Goal: Task Accomplishment & Management: Manage account settings

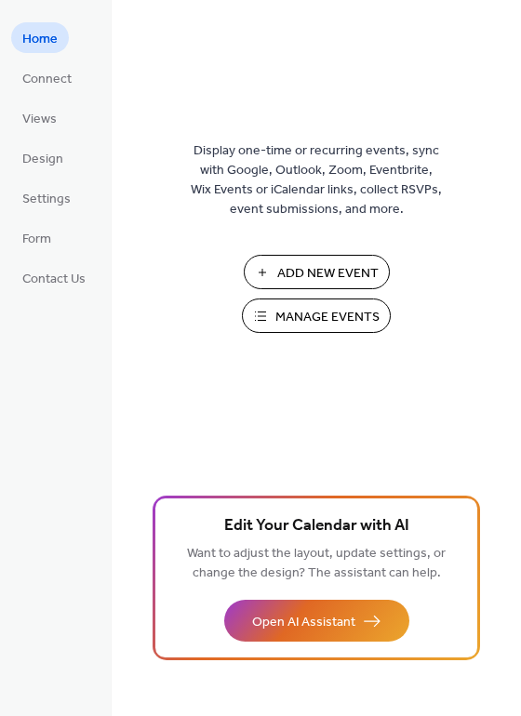
click at [314, 310] on span "Manage Events" at bounding box center [327, 318] width 104 height 20
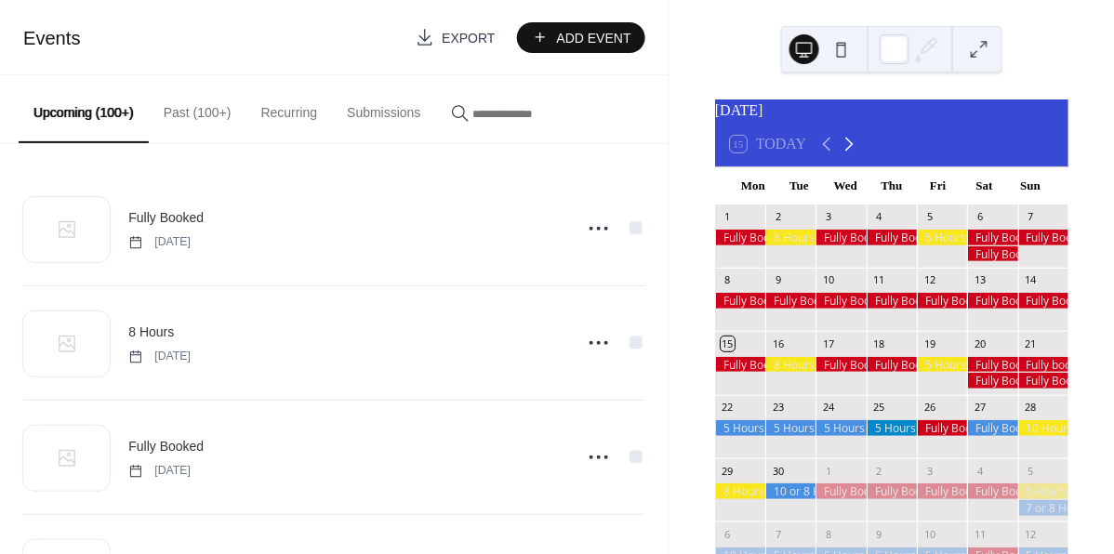
click at [848, 152] on icon at bounding box center [849, 145] width 8 height 14
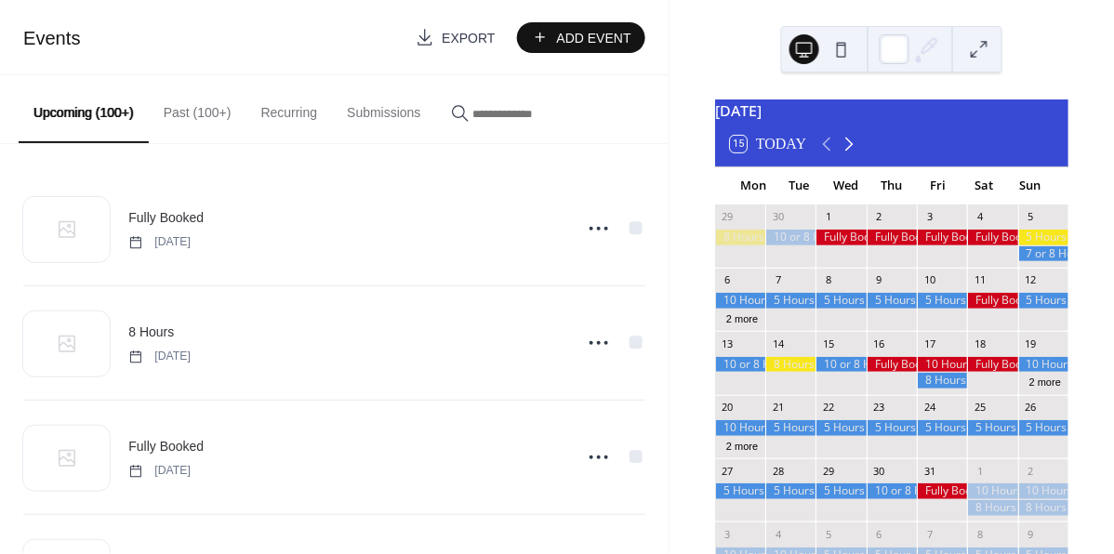
click at [848, 152] on icon at bounding box center [849, 145] width 8 height 14
click at [848, 152] on icon at bounding box center [847, 145] width 8 height 14
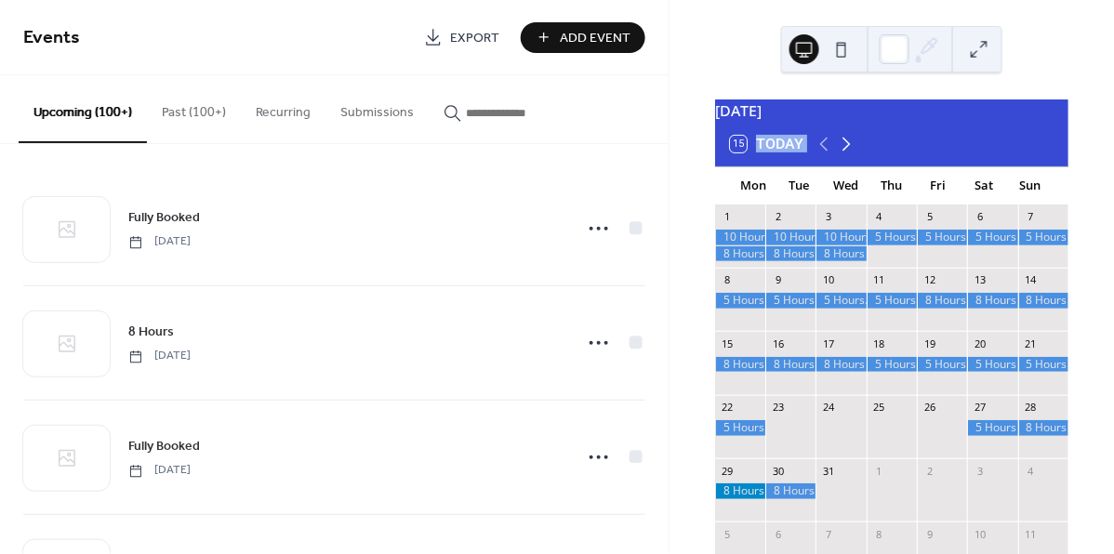
click at [848, 152] on icon at bounding box center [847, 145] width 8 height 14
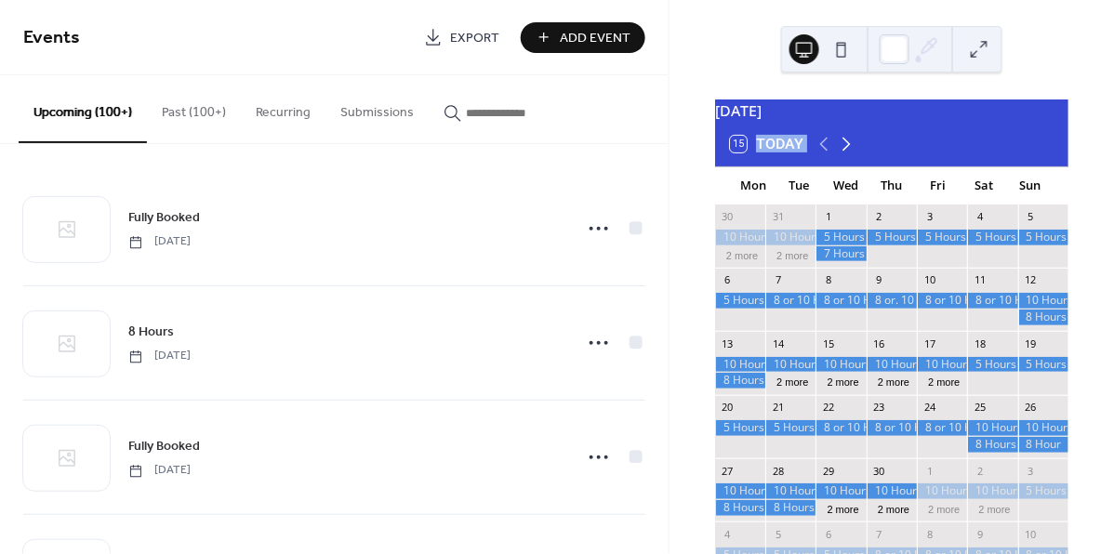
click at [849, 153] on icon at bounding box center [846, 144] width 22 height 22
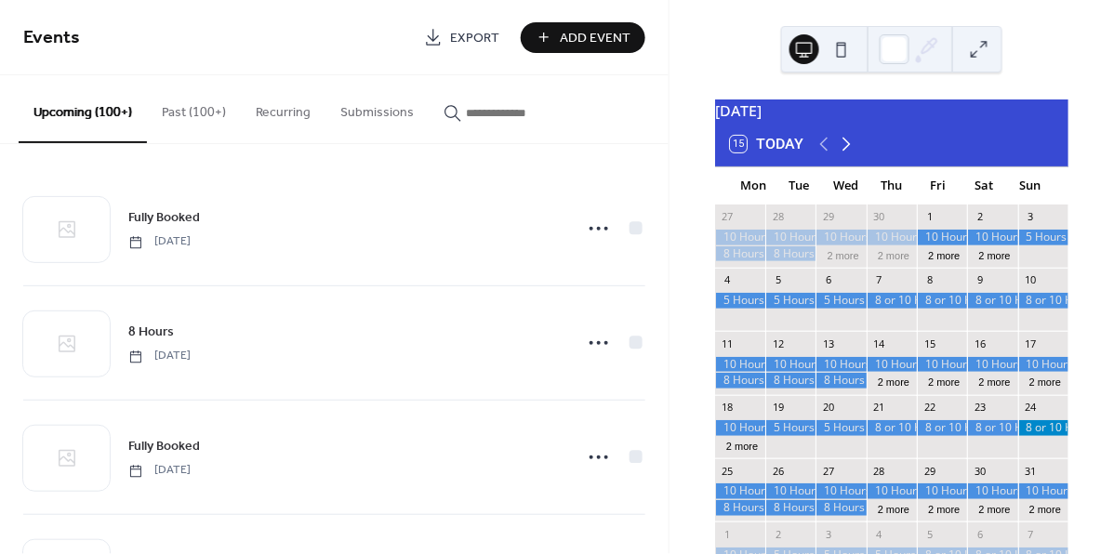
click at [849, 153] on icon at bounding box center [846, 144] width 22 height 22
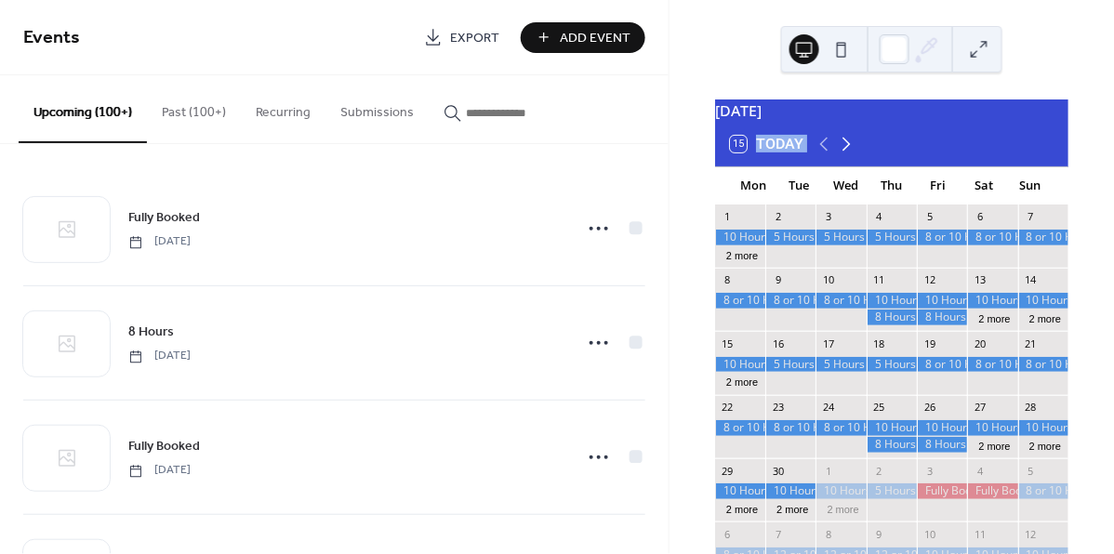
click at [849, 153] on icon at bounding box center [846, 144] width 22 height 22
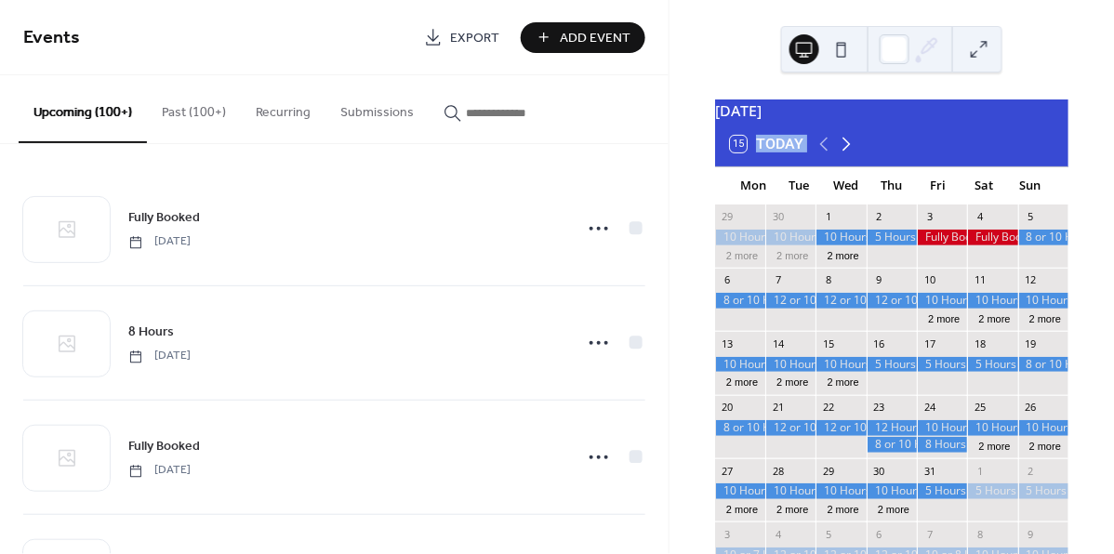
click at [849, 153] on icon at bounding box center [846, 144] width 22 height 22
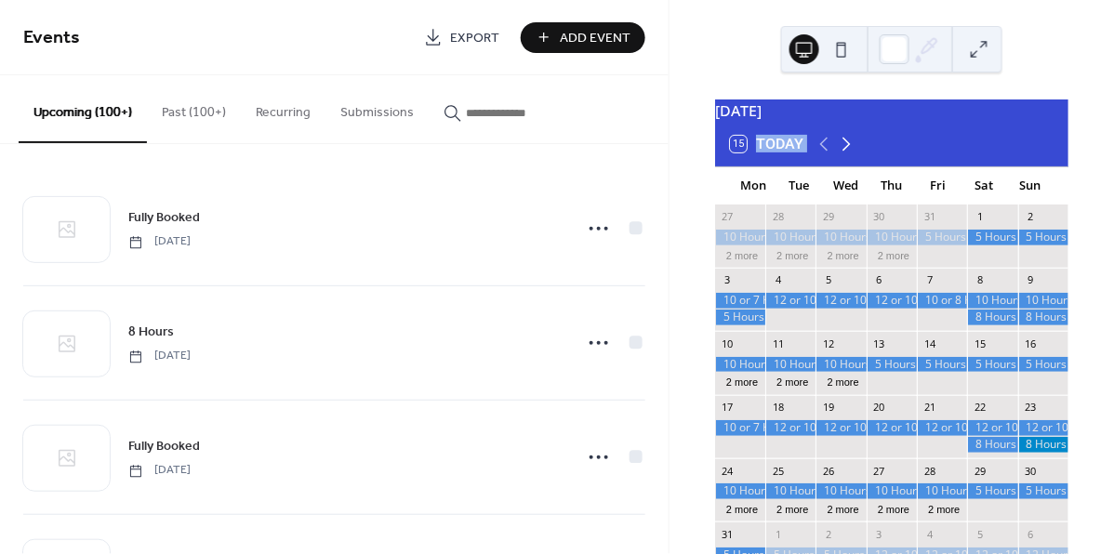
scroll to position [1, 0]
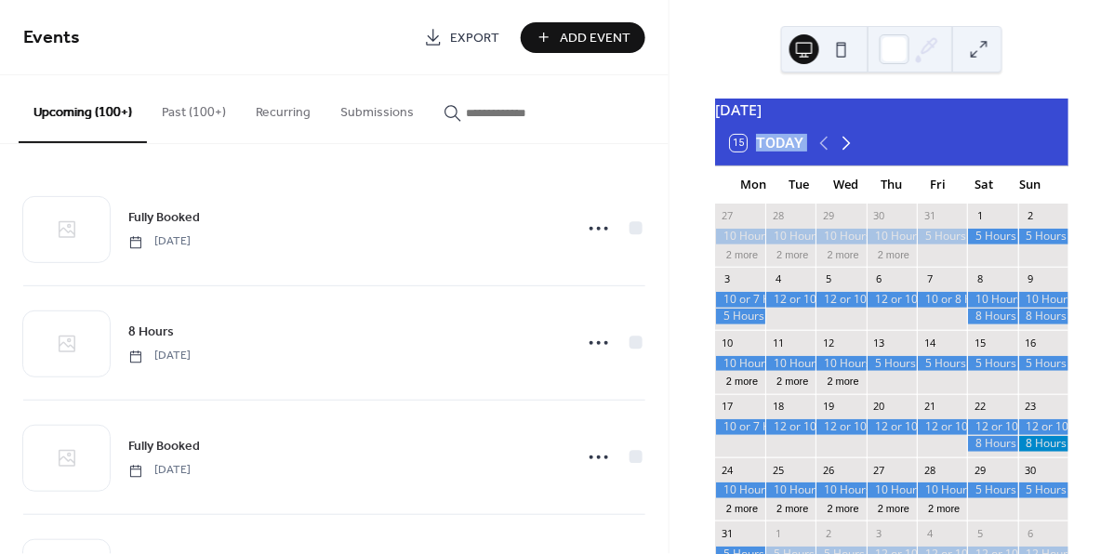
click at [844, 151] on icon at bounding box center [846, 143] width 22 height 22
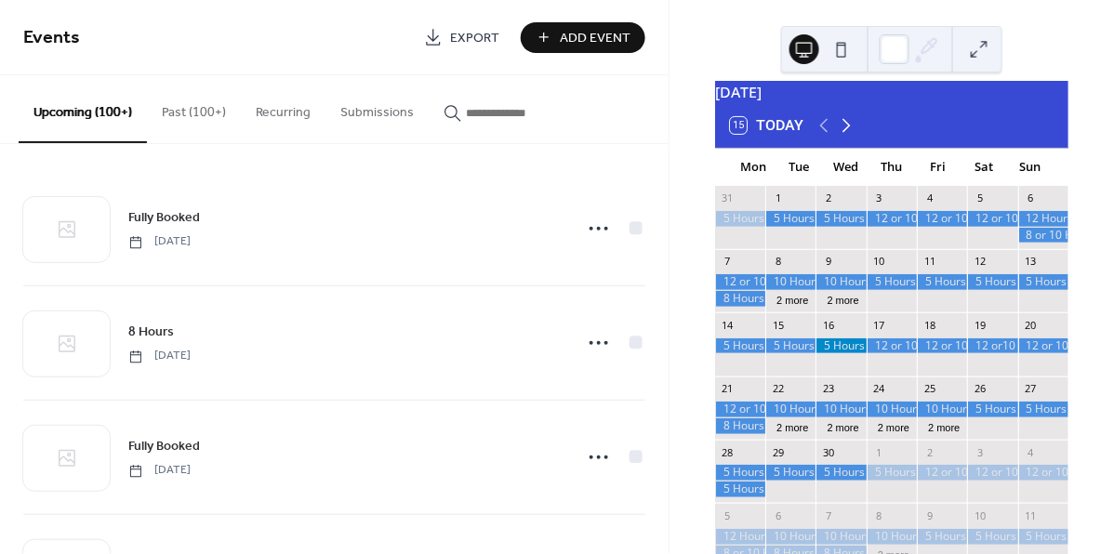
scroll to position [31, 0]
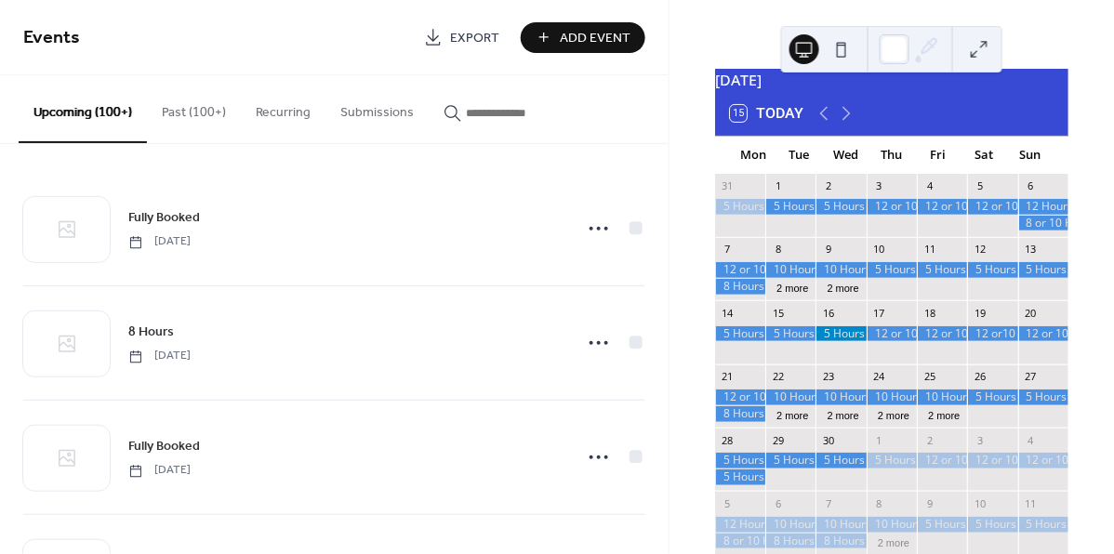
click at [763, 469] on div at bounding box center [740, 461] width 50 height 16
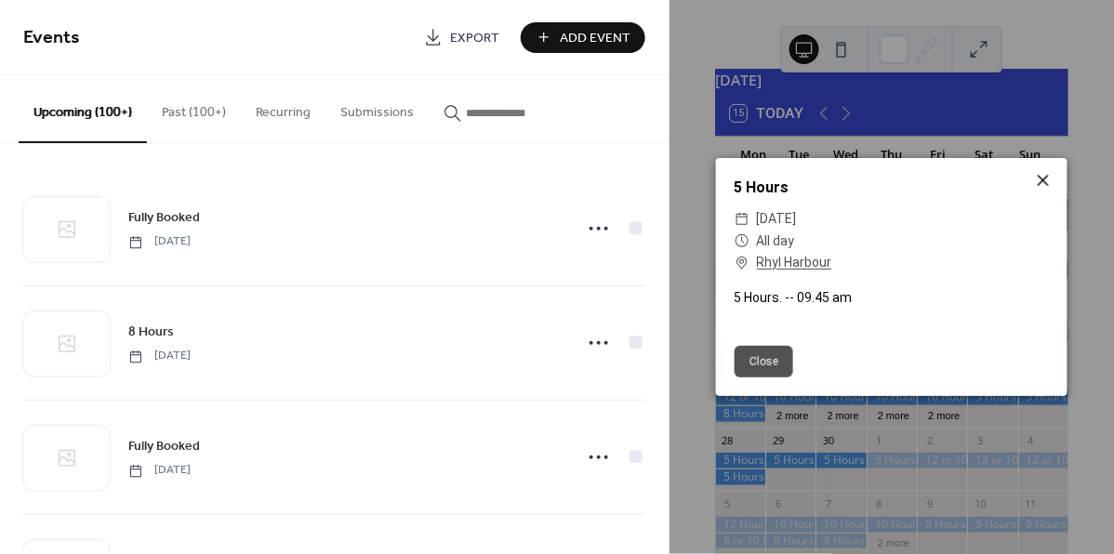
click at [1045, 183] on icon at bounding box center [1043, 180] width 11 height 11
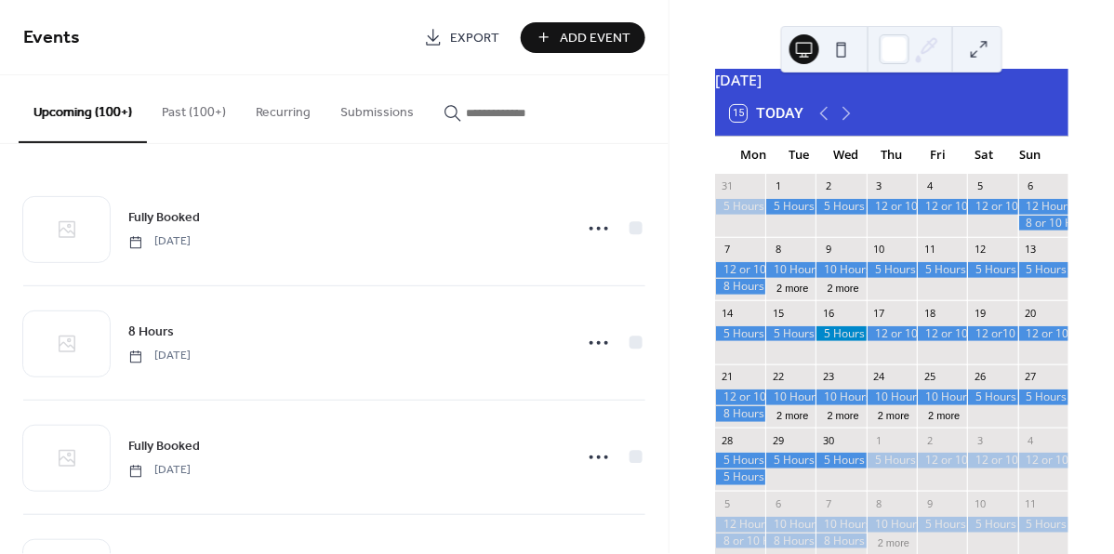
click at [761, 485] on div at bounding box center [740, 478] width 50 height 16
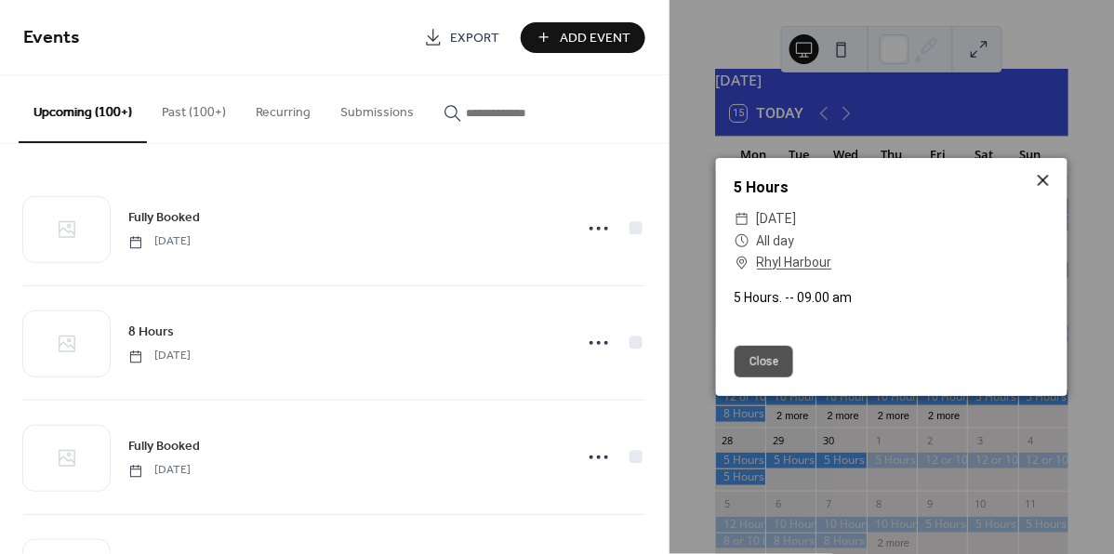
click at [1046, 180] on icon at bounding box center [1043, 180] width 11 height 11
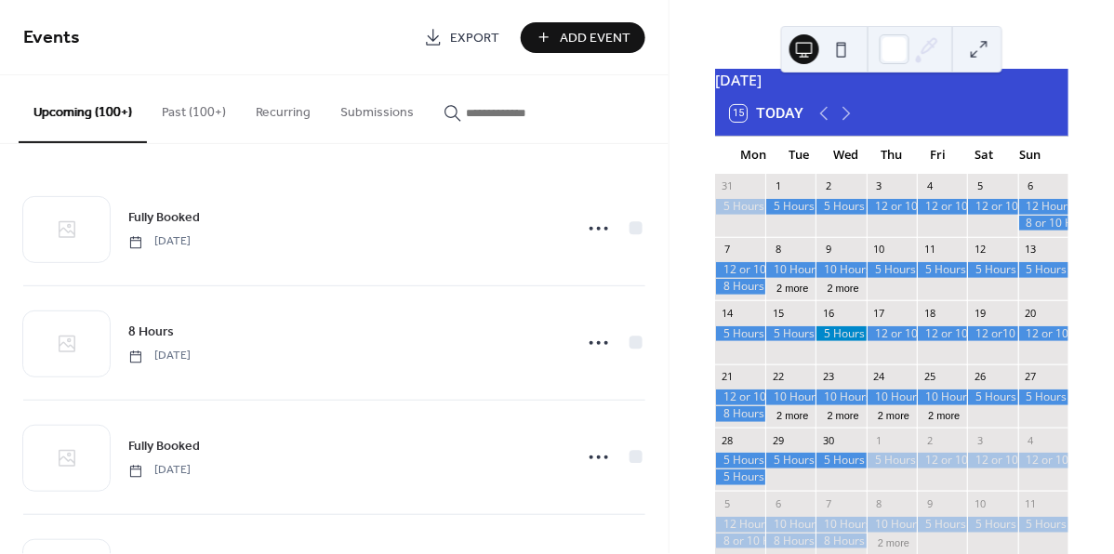
click at [1029, 405] on div at bounding box center [1043, 398] width 50 height 16
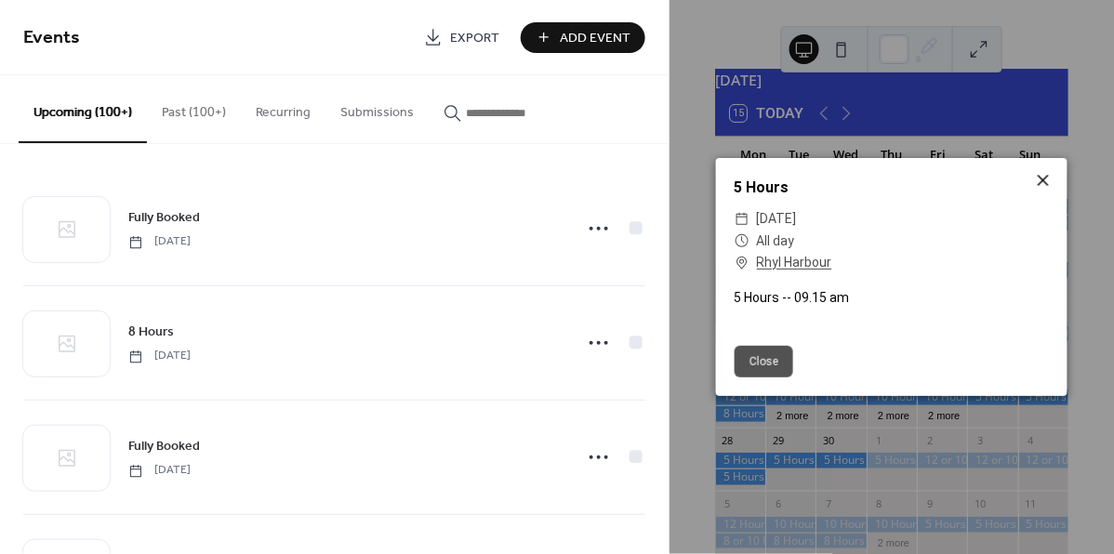
click at [1045, 180] on icon at bounding box center [1043, 180] width 22 height 22
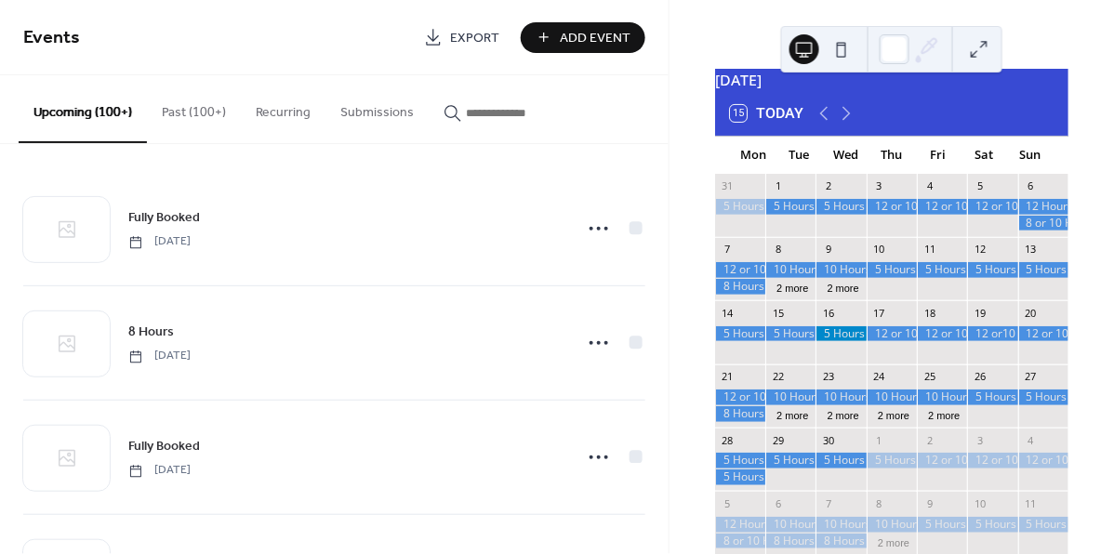
click at [807, 469] on div at bounding box center [790, 461] width 50 height 16
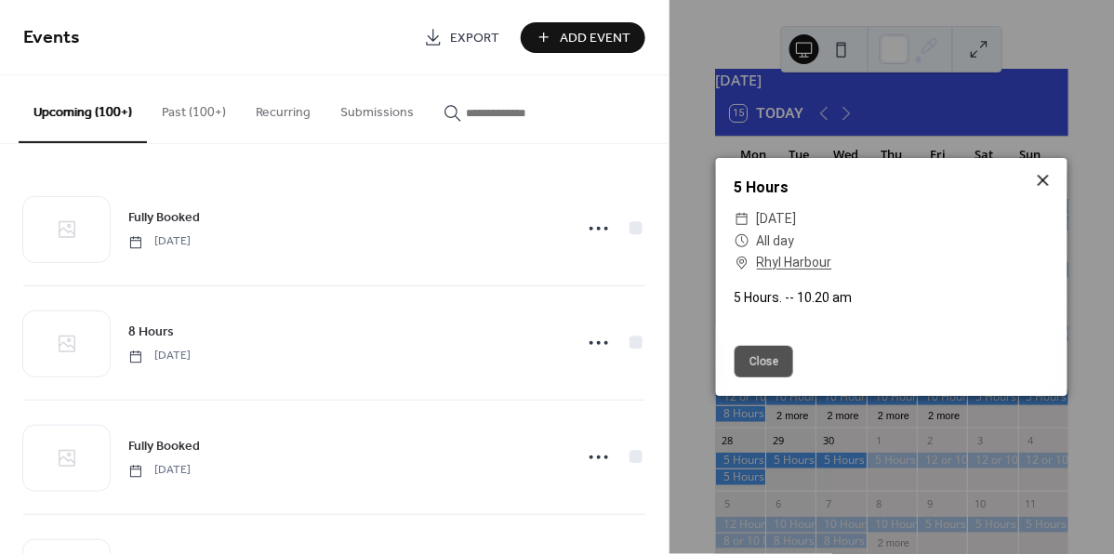
click at [1045, 176] on icon at bounding box center [1043, 180] width 22 height 22
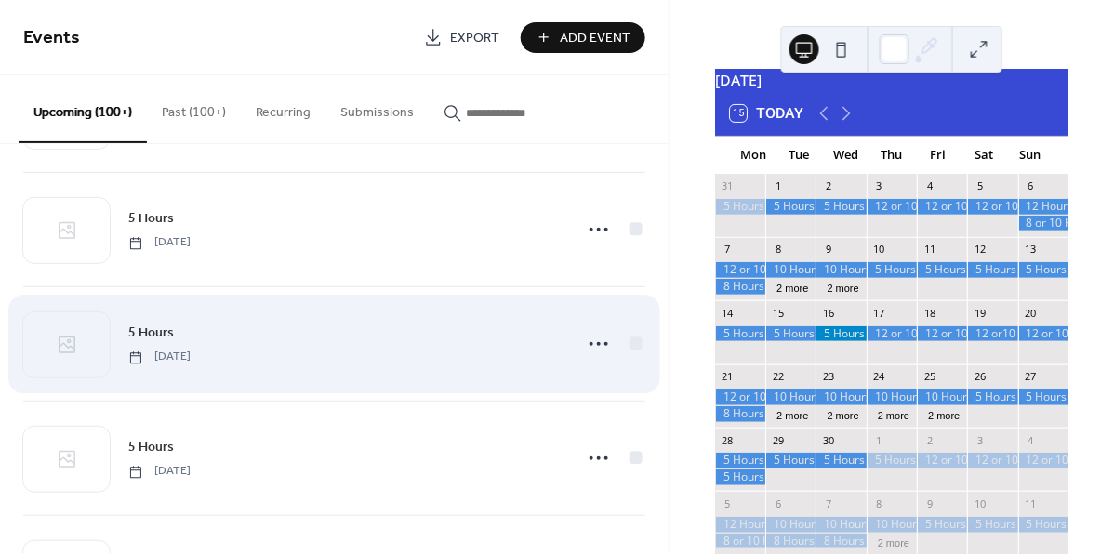
scroll to position [42923, 0]
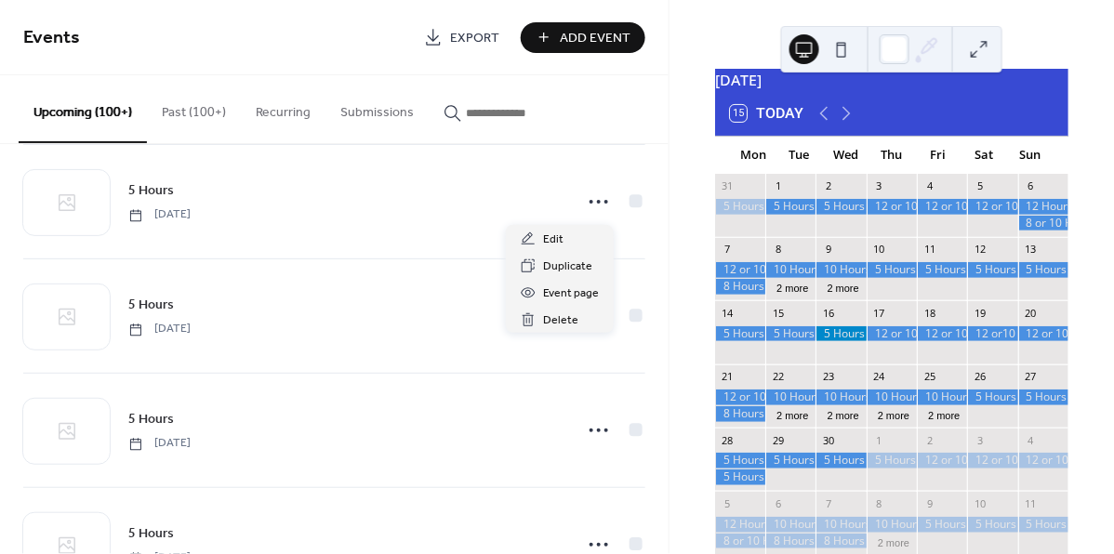
click at [593, 102] on icon at bounding box center [599, 88] width 30 height 30
click at [556, 240] on span "Edit" at bounding box center [553, 241] width 20 height 20
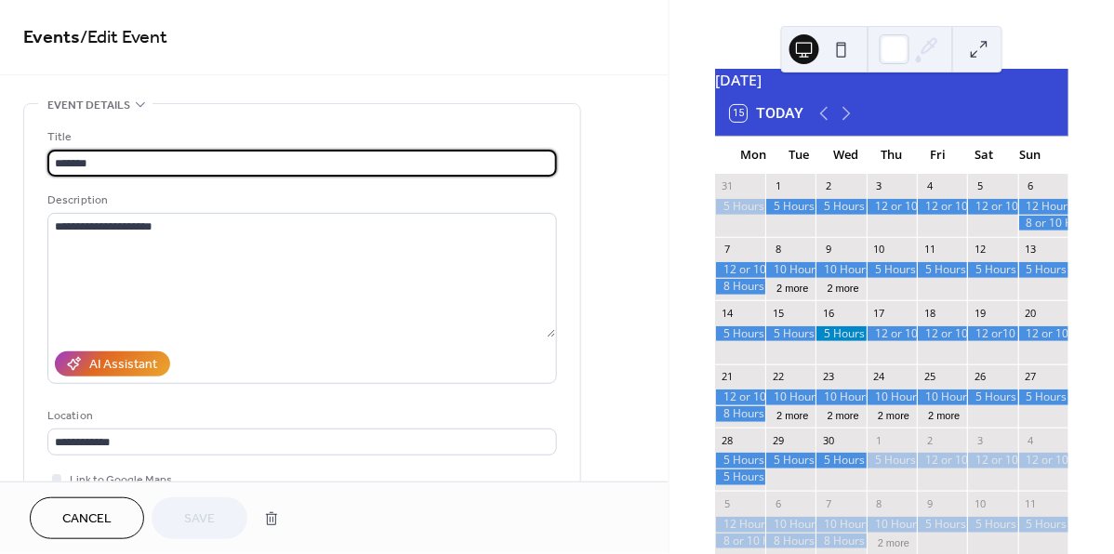
click at [101, 517] on span "Cancel" at bounding box center [86, 521] width 49 height 20
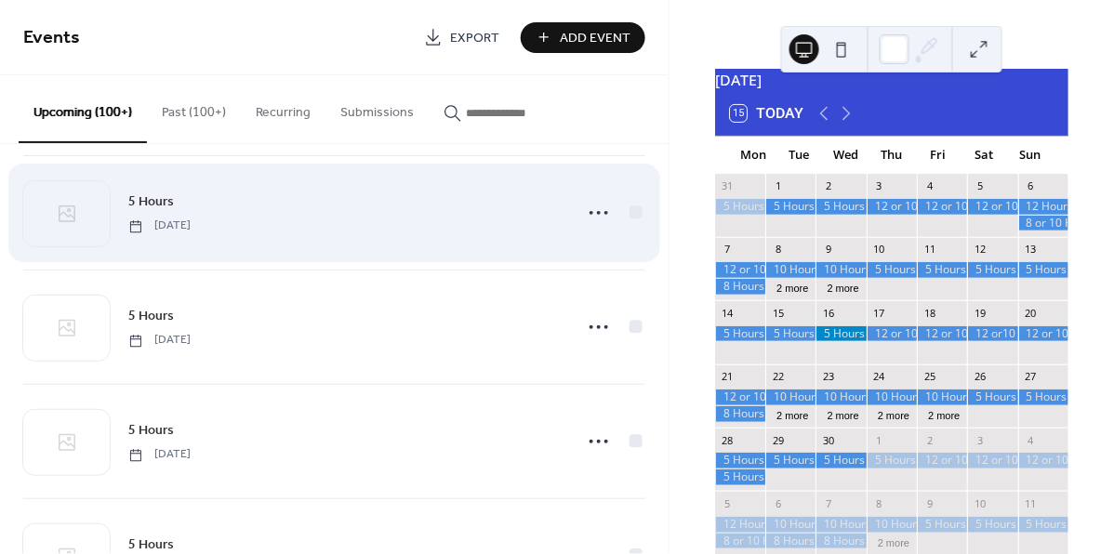
scroll to position [52063, 0]
click at [591, 228] on icon at bounding box center [599, 213] width 30 height 30
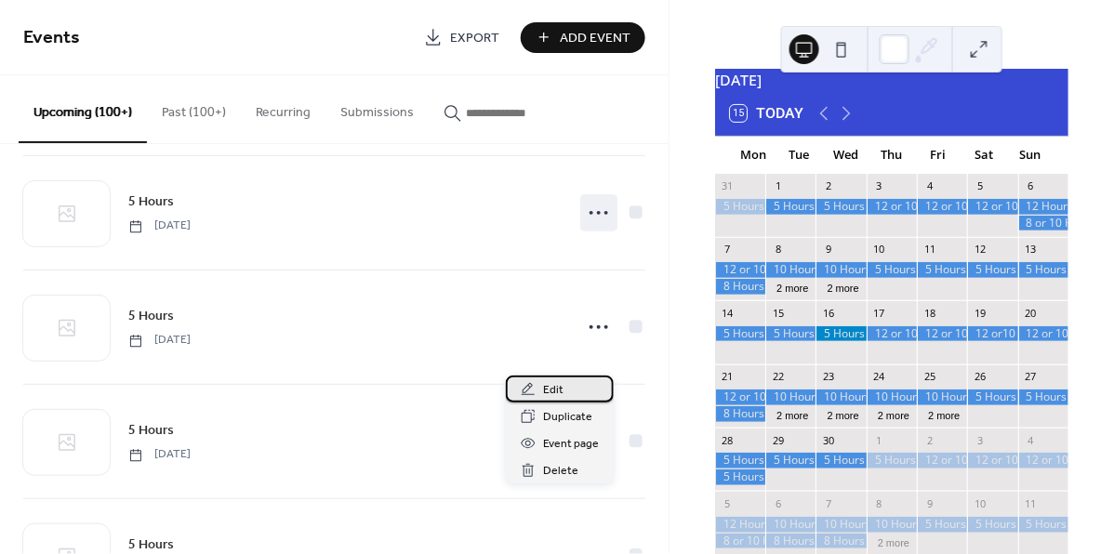
click at [559, 391] on span "Edit" at bounding box center [553, 391] width 20 height 20
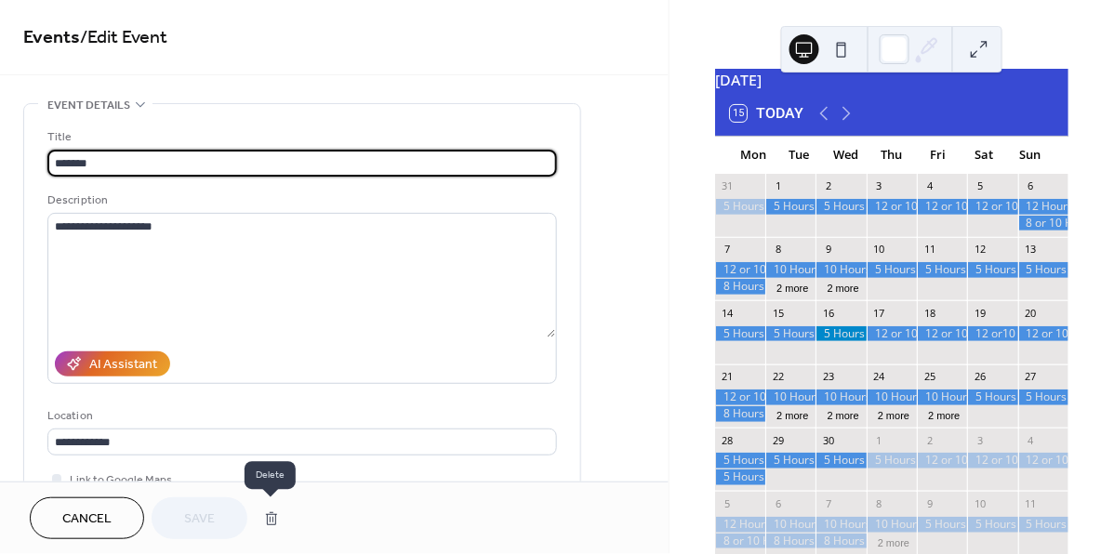
click at [273, 523] on button "button" at bounding box center [271, 518] width 33 height 37
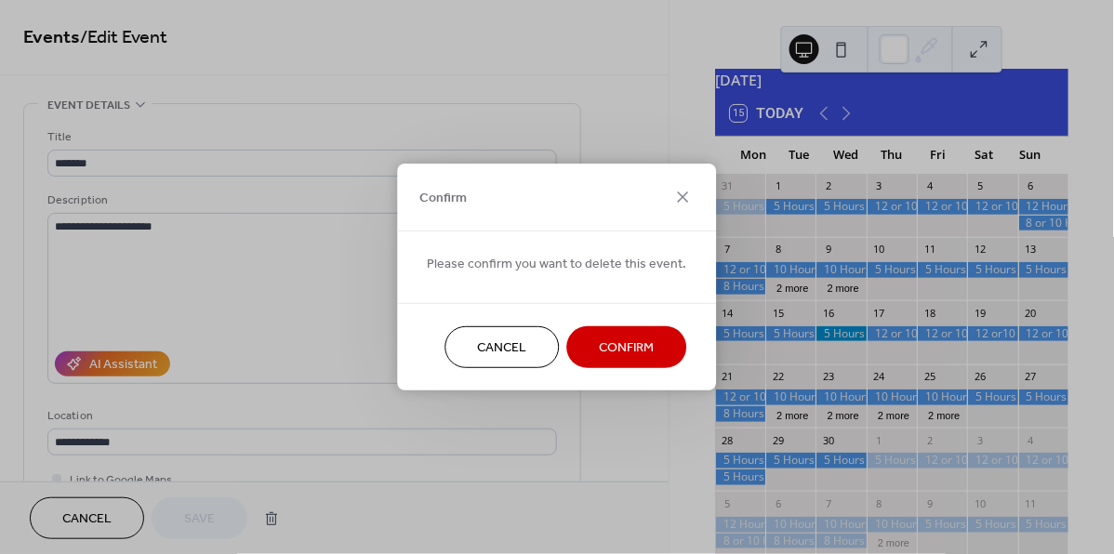
click at [600, 357] on span "Confirm" at bounding box center [627, 349] width 55 height 20
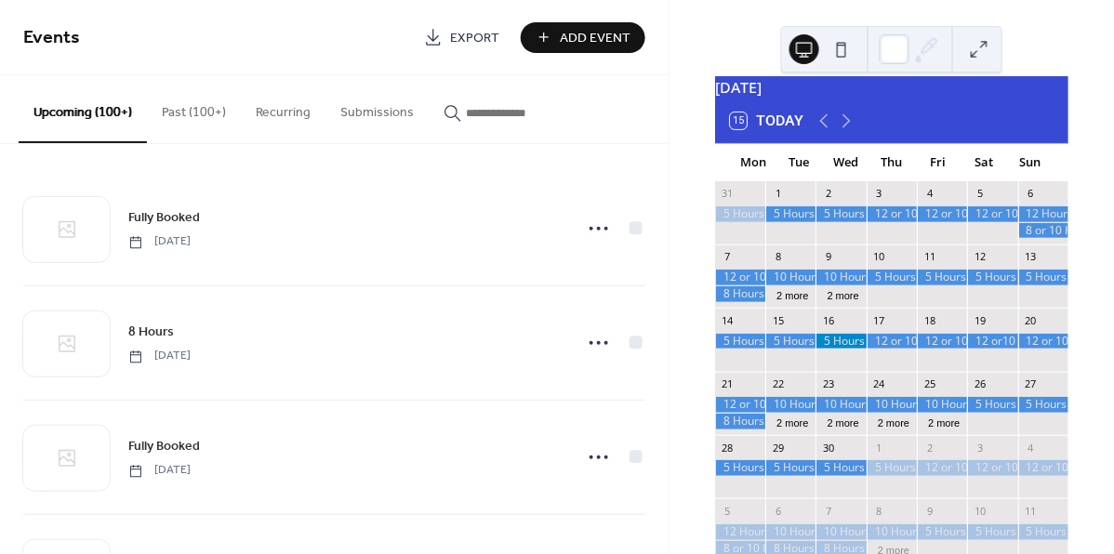
scroll to position [33, 0]
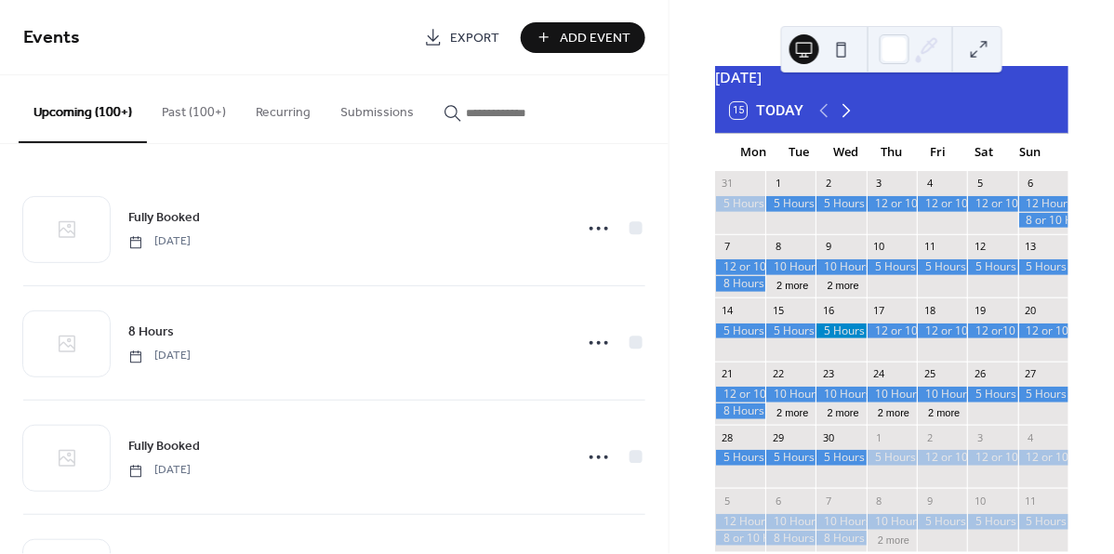
click at [852, 122] on icon at bounding box center [846, 111] width 22 height 22
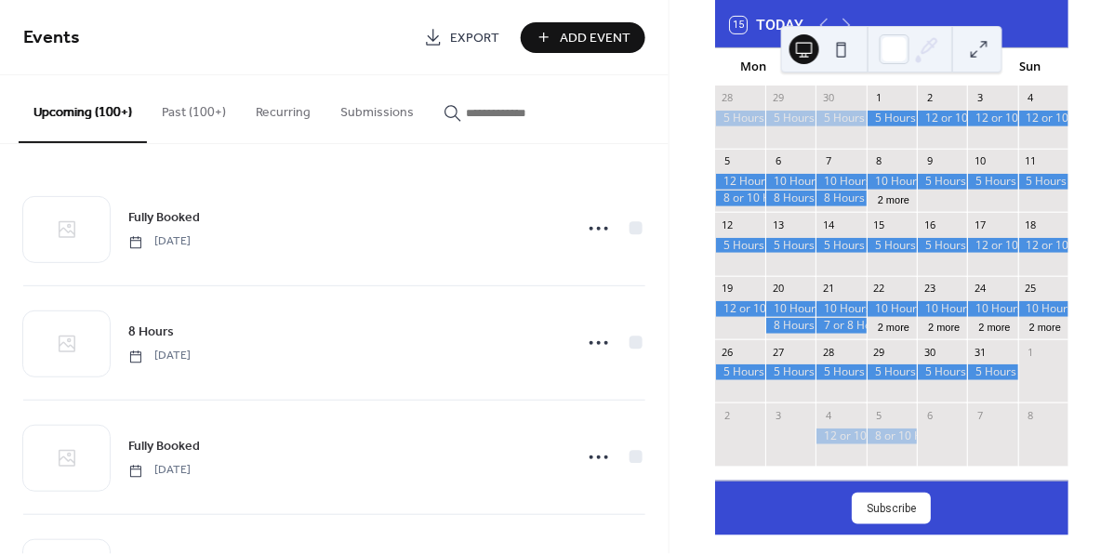
scroll to position [116, 0]
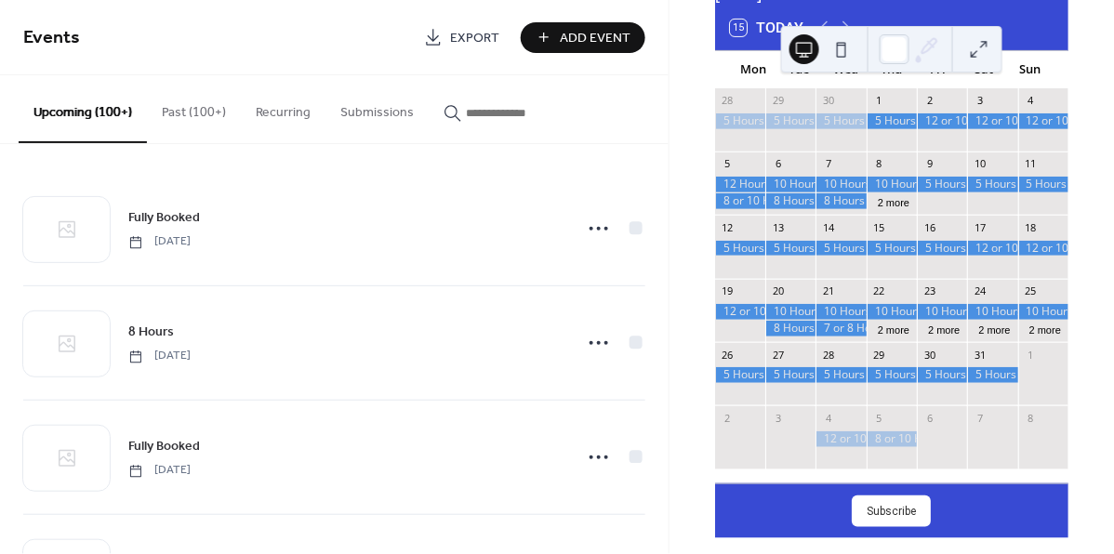
click at [854, 447] on div at bounding box center [841, 440] width 50 height 16
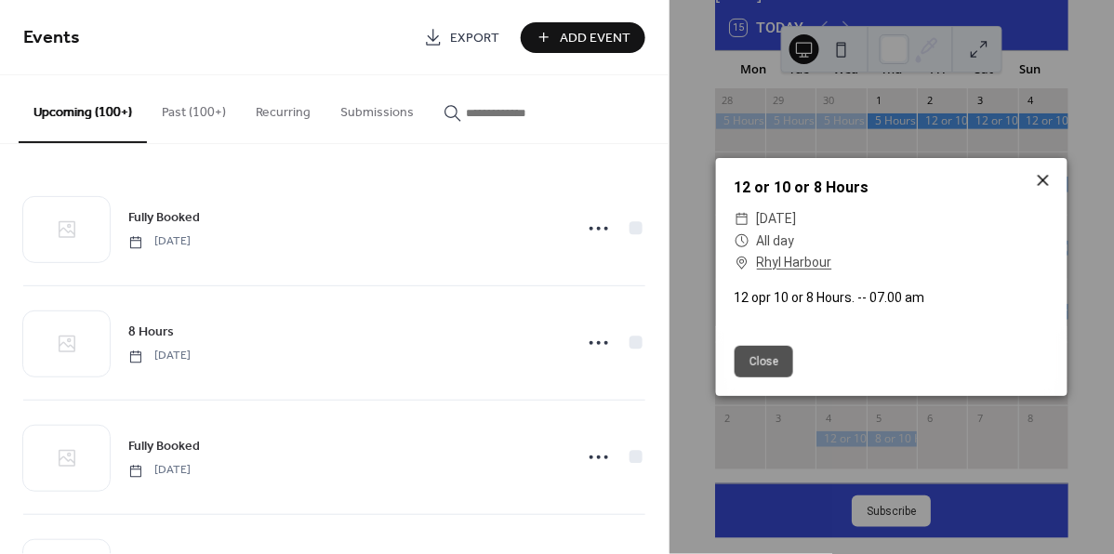
click at [1047, 184] on icon at bounding box center [1043, 180] width 22 height 22
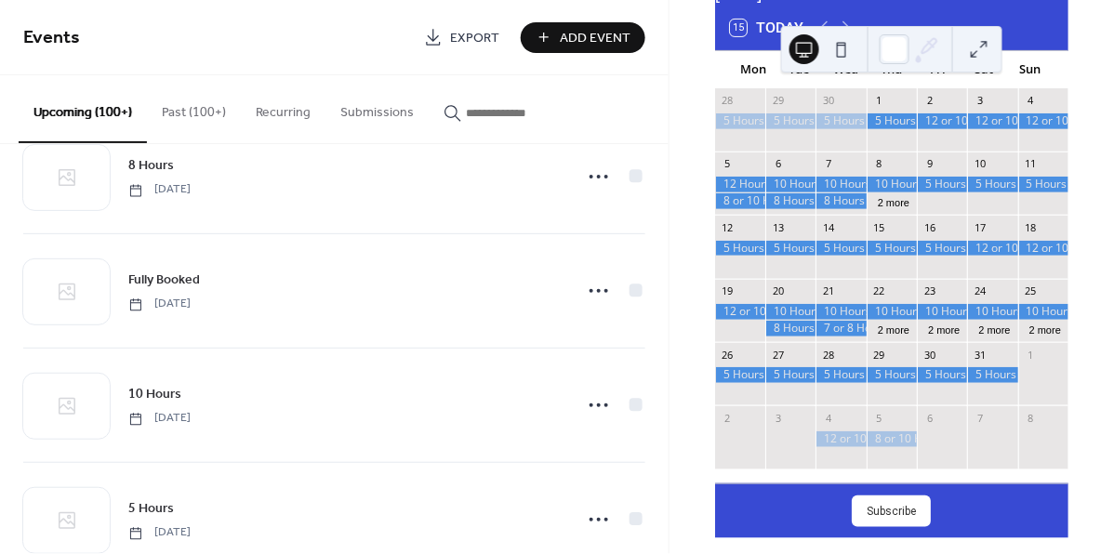
scroll to position [4420, 0]
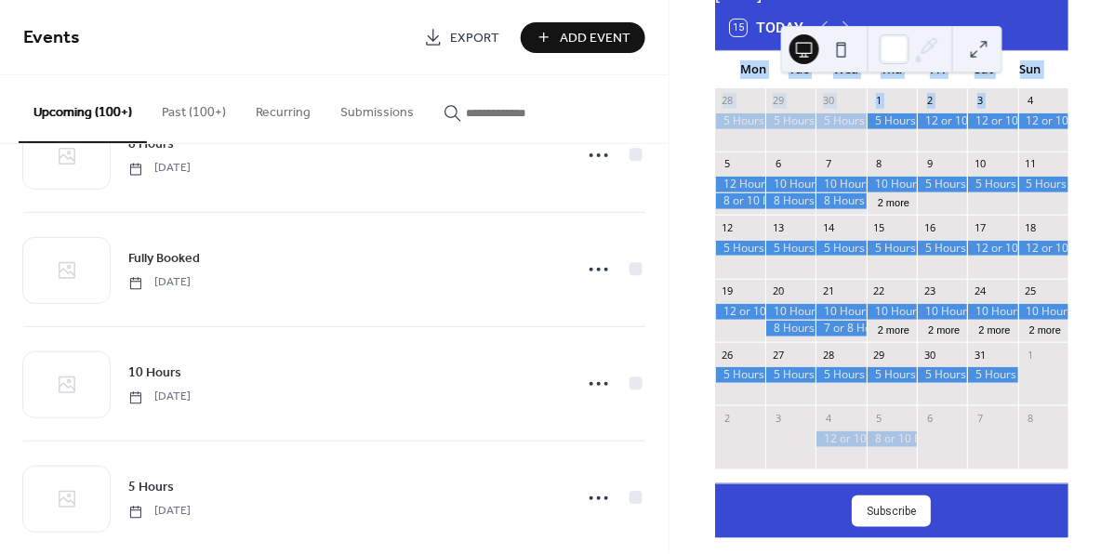
drag, startPoint x: 1053, startPoint y: 19, endPoint x: 1043, endPoint y: 99, distance: 80.5
click at [1043, 99] on div "[DATE] 15 [DATE] Mon Tue Wed Thu Fri Sat Sun 28 29 30 1 2 3 4 5 6 7 8 2 more 9 …" at bounding box center [891, 233] width 353 height 500
drag, startPoint x: 1038, startPoint y: 27, endPoint x: 1039, endPoint y: 64, distance: 37.2
click at [1039, 64] on div "[DATE] 15 [DATE] Mon Tue Wed Thu Fri Sat Sun 28 29 30 1 2 3 4 5 6 7 8 2 more 9 …" at bounding box center [891, 233] width 353 height 500
drag, startPoint x: 1021, startPoint y: 132, endPoint x: 1016, endPoint y: 199, distance: 67.2
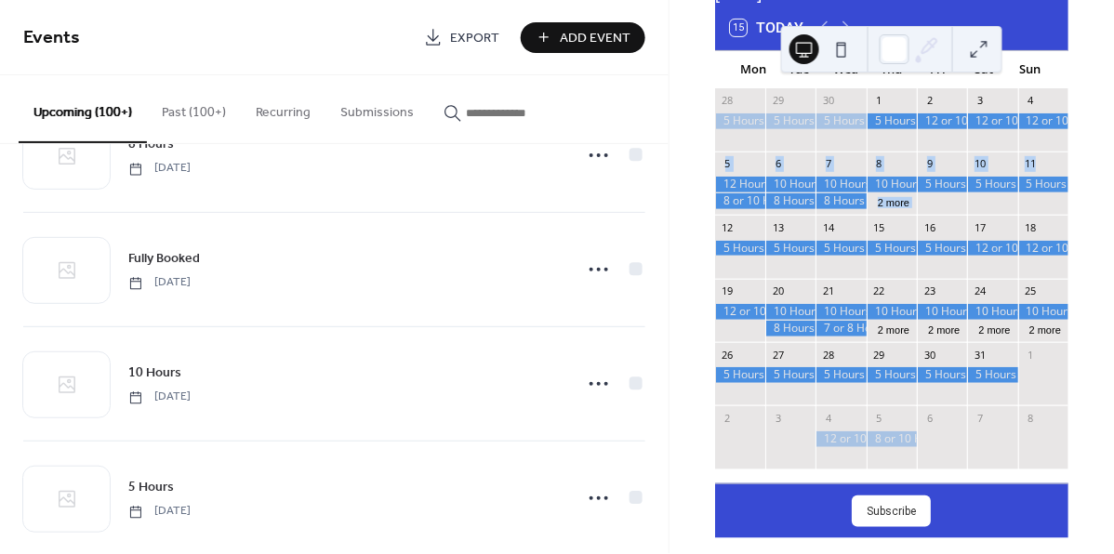
click at [1016, 199] on div "28 29 30 1 2 3 4 5 6 7 8 2 more 9 10 11 12 13 14 15 16 17 18 19 20 21 22 2 more…" at bounding box center [891, 285] width 353 height 395
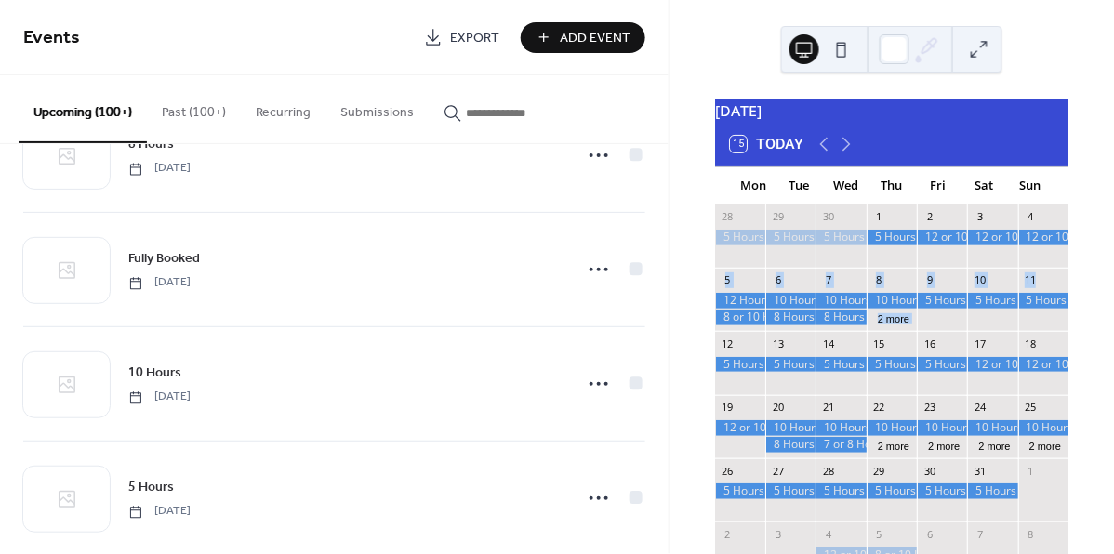
scroll to position [0, 0]
click at [827, 151] on icon at bounding box center [824, 144] width 22 height 22
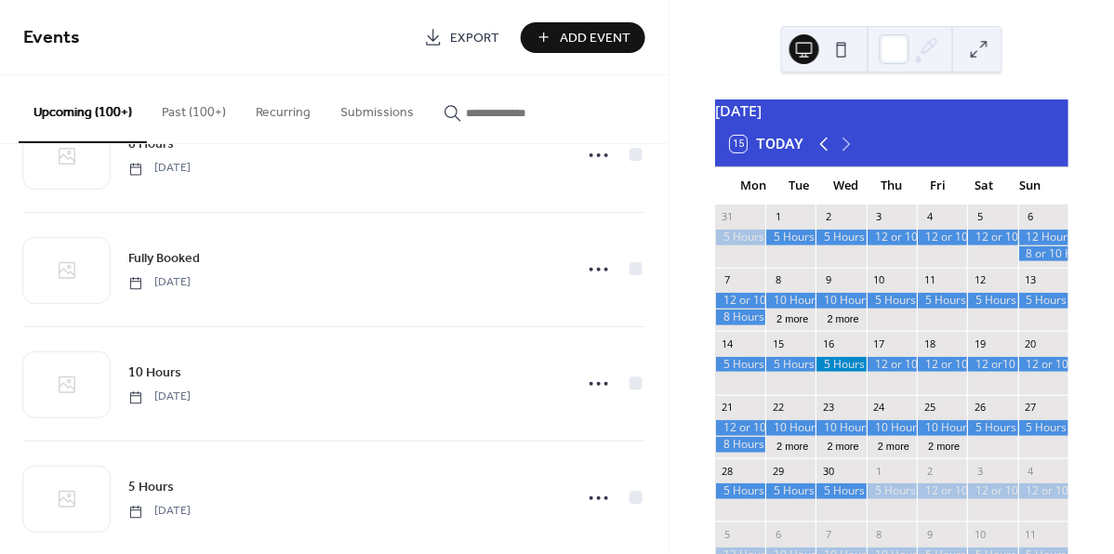
click at [827, 151] on icon at bounding box center [824, 144] width 22 height 22
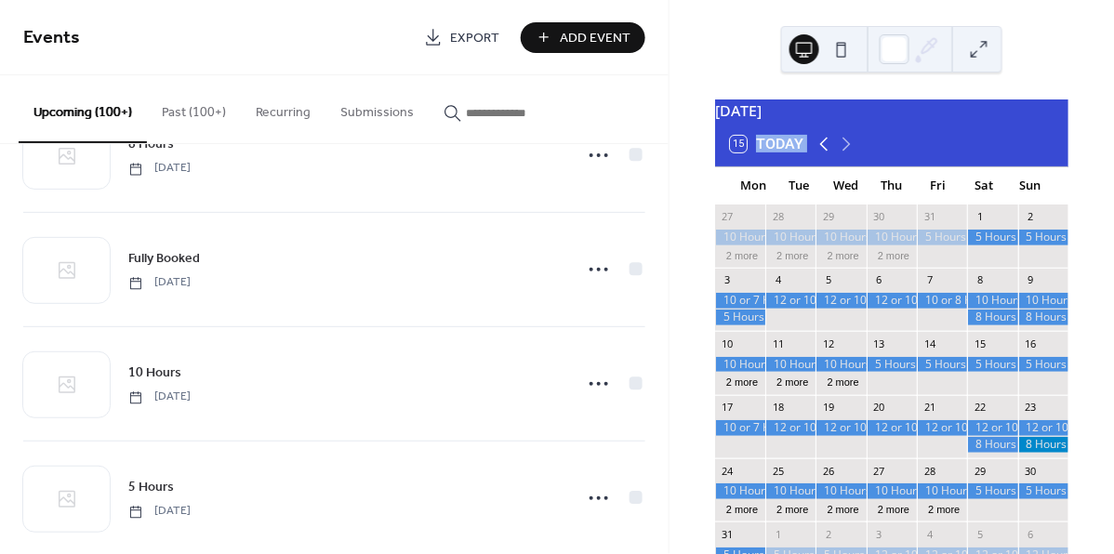
click at [827, 151] on icon at bounding box center [824, 144] width 22 height 22
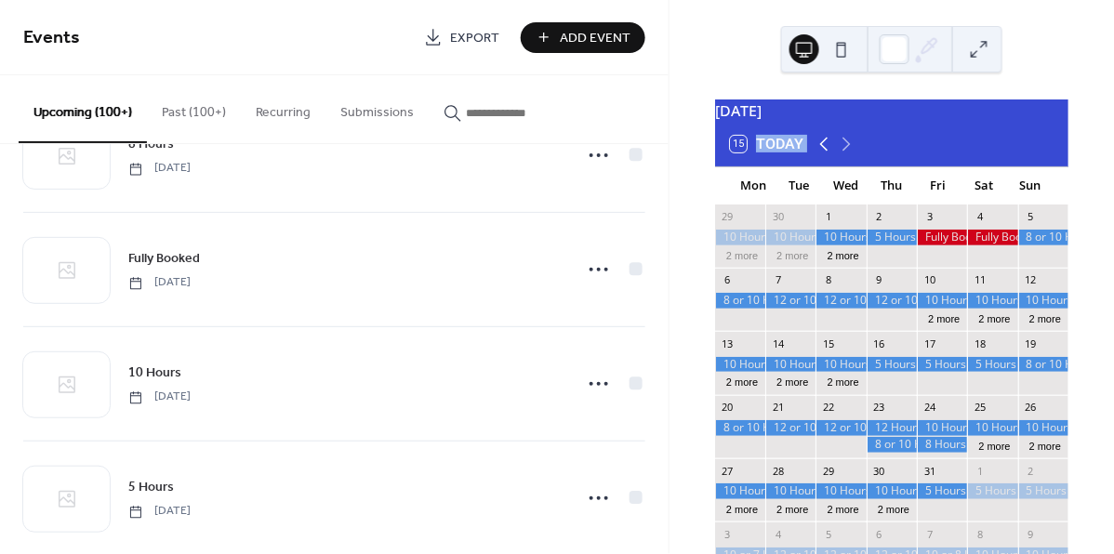
click at [827, 151] on icon at bounding box center [824, 144] width 22 height 22
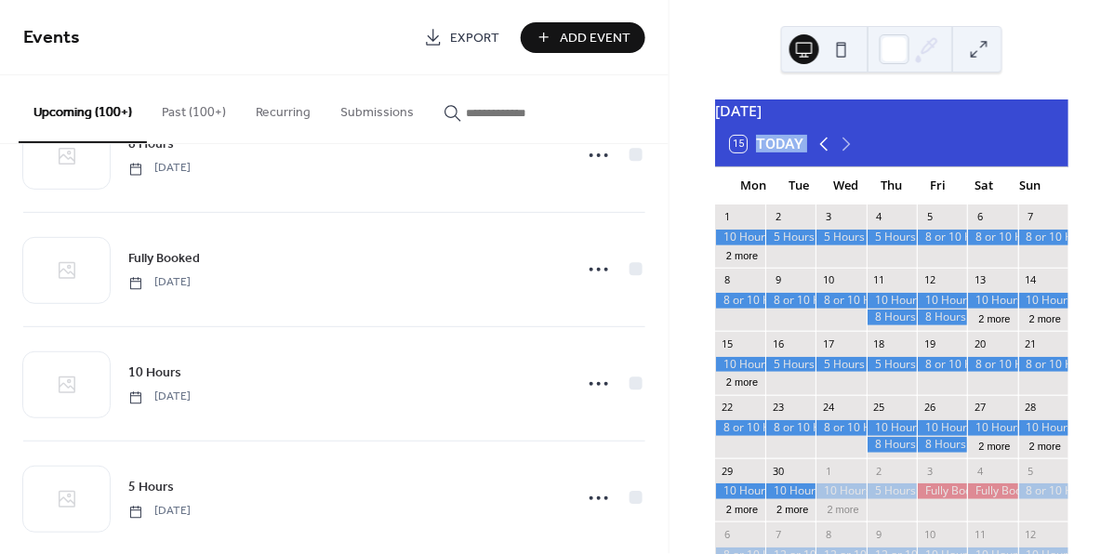
click at [827, 151] on icon at bounding box center [824, 144] width 22 height 22
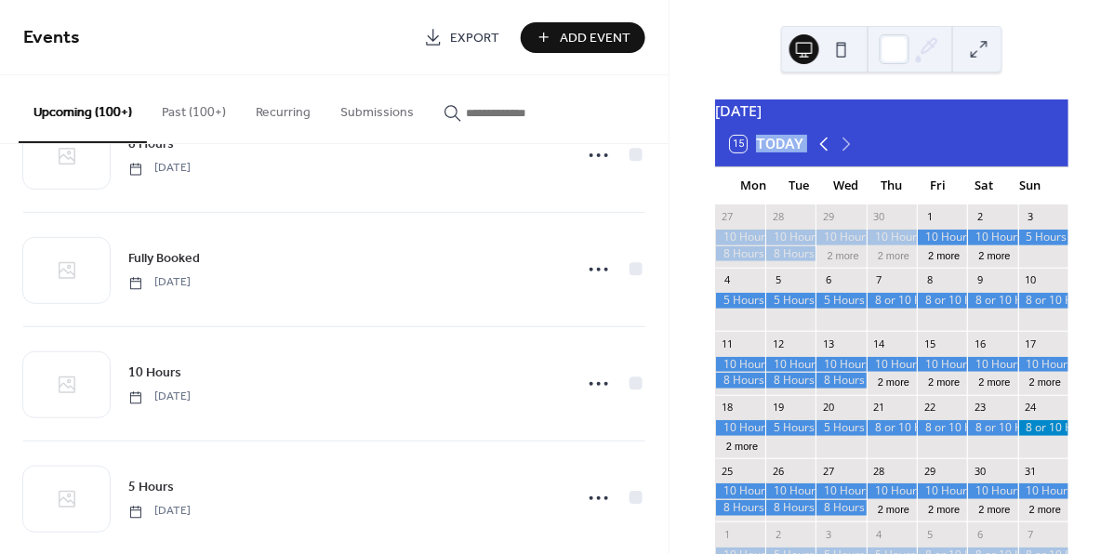
click at [827, 151] on icon at bounding box center [824, 144] width 22 height 22
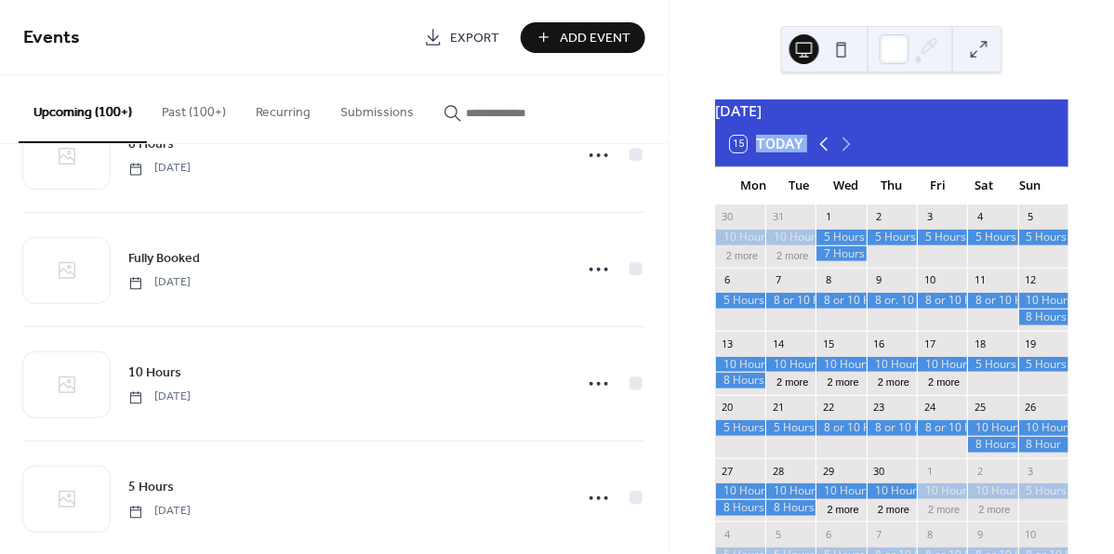
click at [827, 151] on icon at bounding box center [824, 144] width 22 height 22
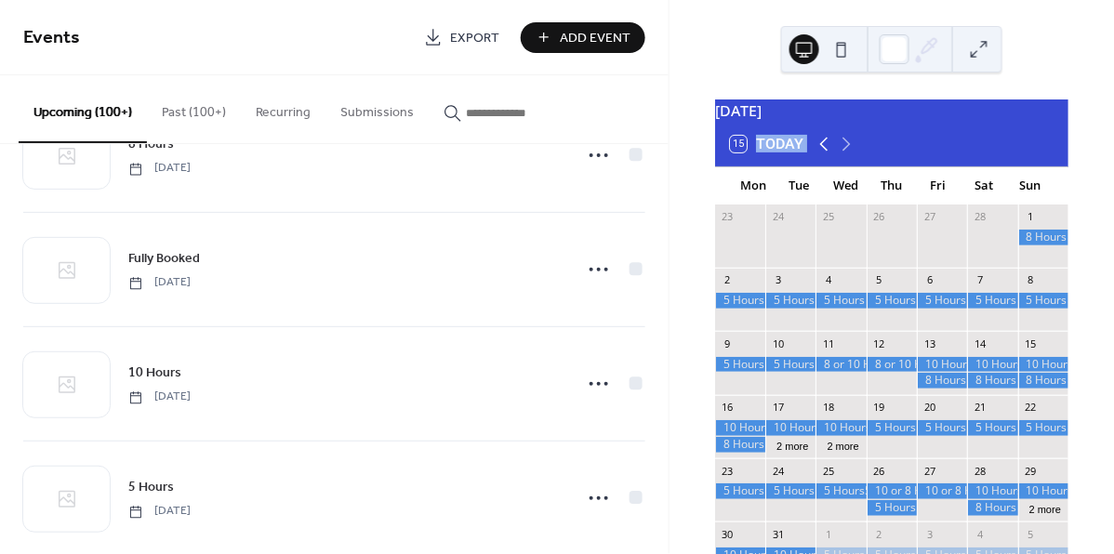
click at [827, 151] on icon at bounding box center [824, 144] width 22 height 22
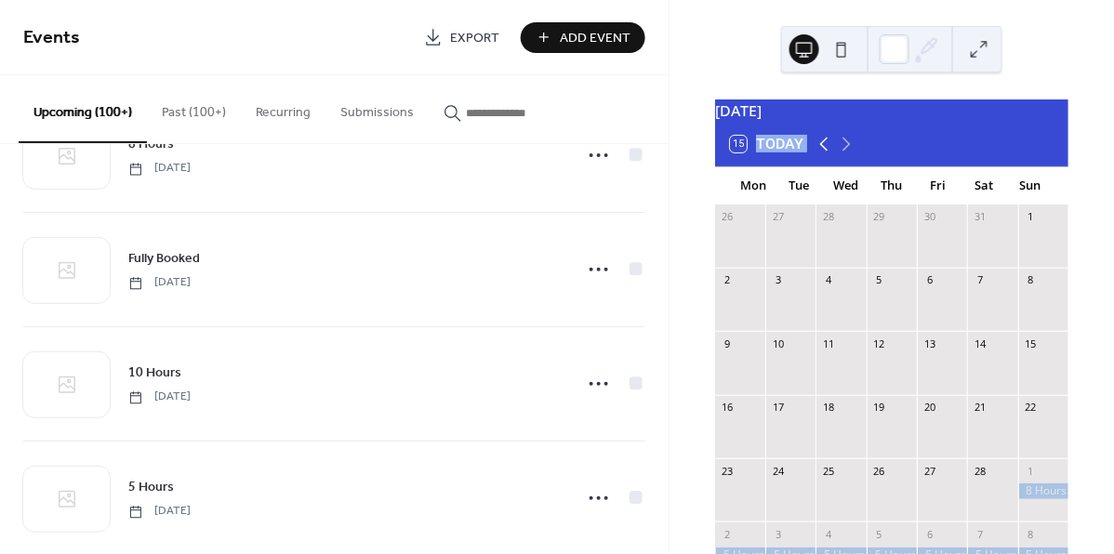
click at [827, 151] on icon at bounding box center [824, 144] width 22 height 22
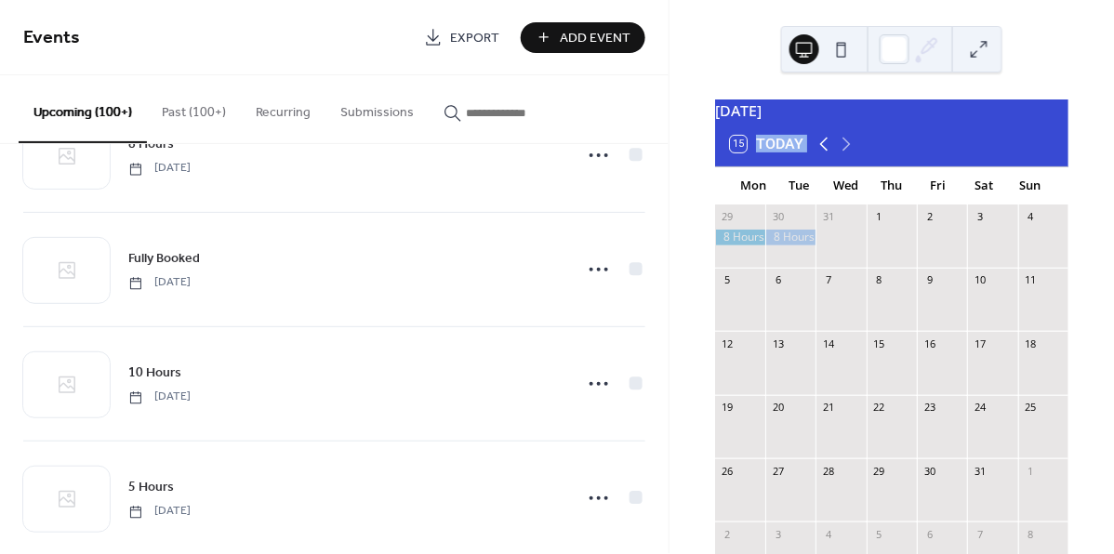
click at [827, 151] on icon at bounding box center [824, 144] width 22 height 22
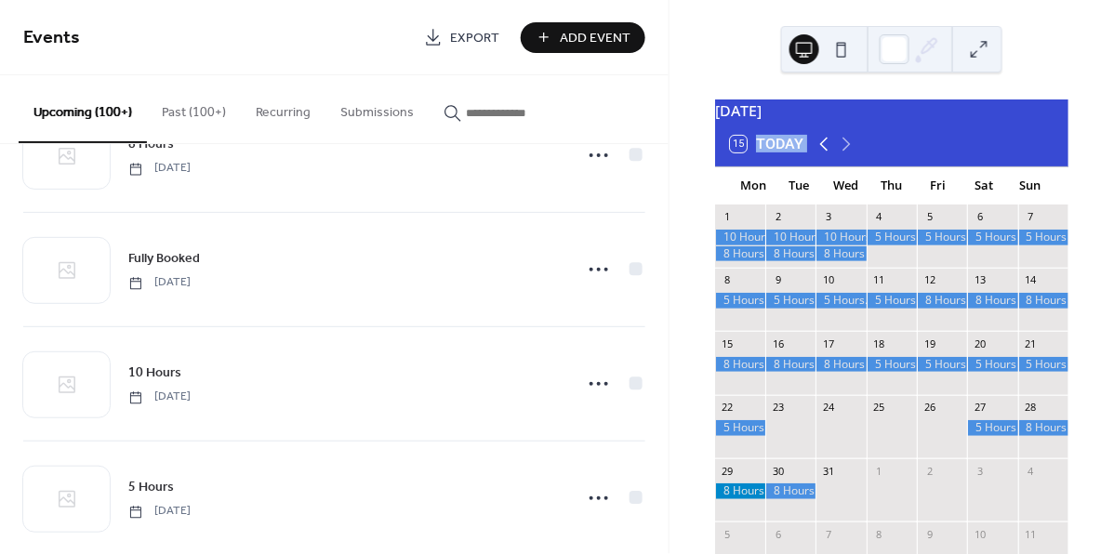
click at [827, 151] on icon at bounding box center [824, 144] width 22 height 22
click at [830, 151] on icon at bounding box center [824, 144] width 22 height 22
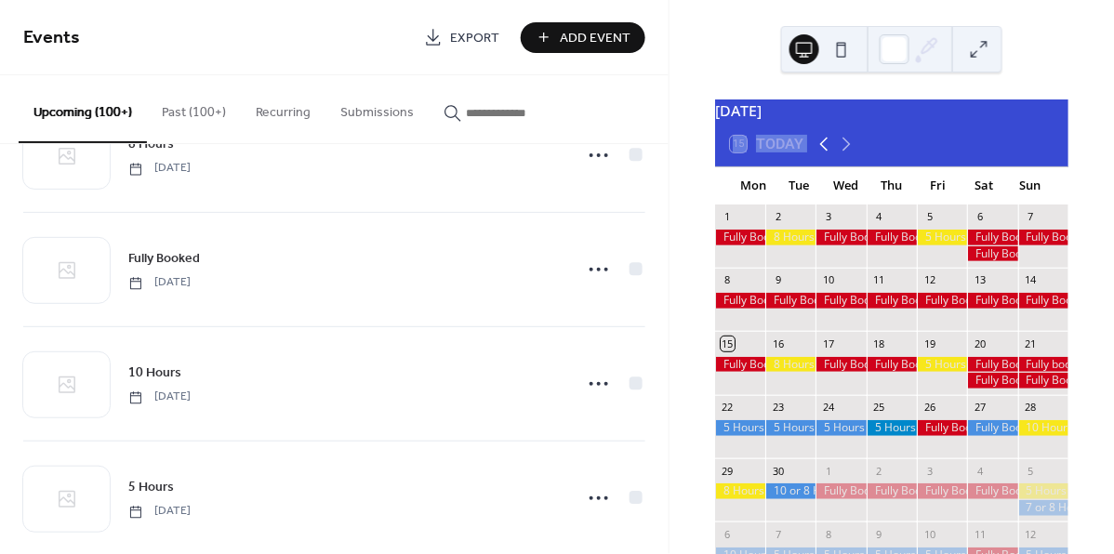
click at [830, 151] on icon at bounding box center [824, 144] width 22 height 22
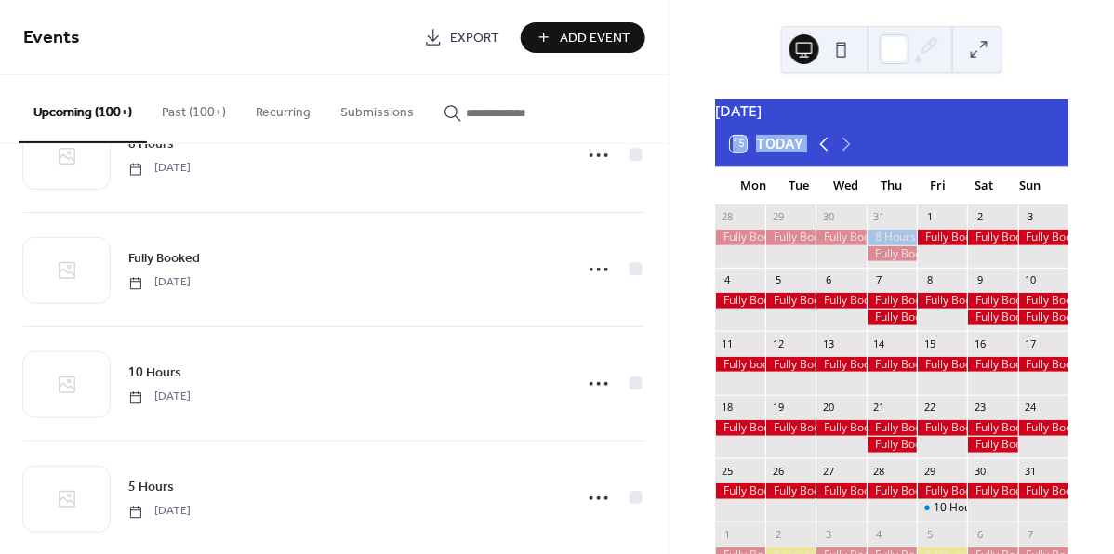
click at [830, 151] on icon at bounding box center [824, 144] width 22 height 22
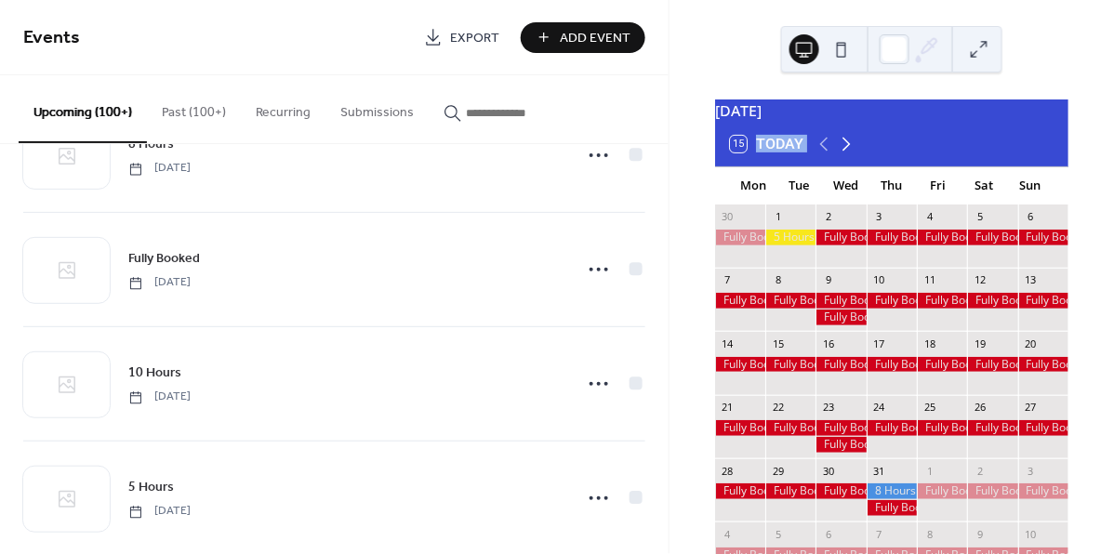
click at [852, 153] on icon at bounding box center [846, 144] width 22 height 22
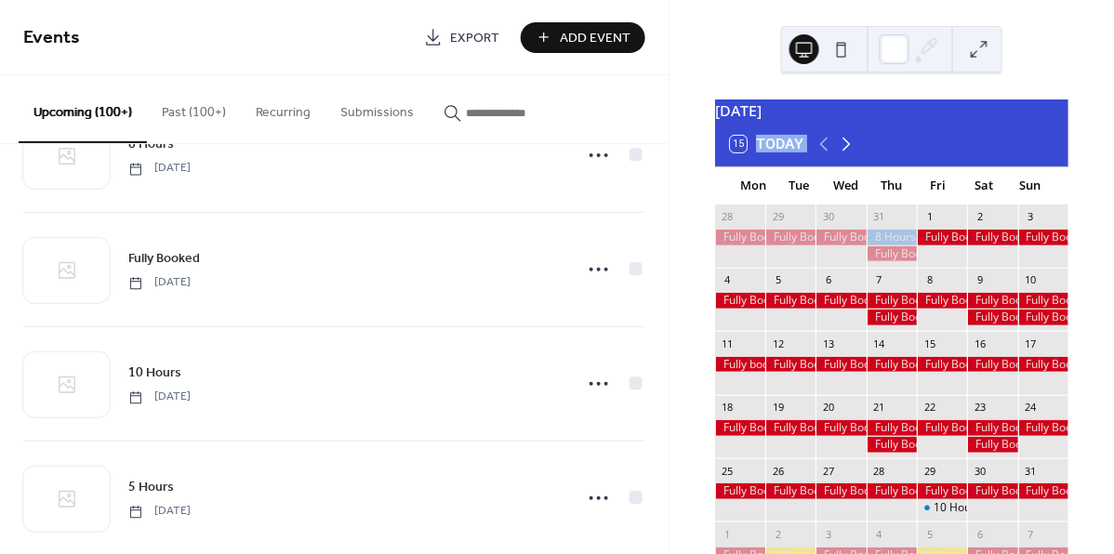
click at [852, 153] on icon at bounding box center [846, 144] width 22 height 22
